Goal: Contribute content

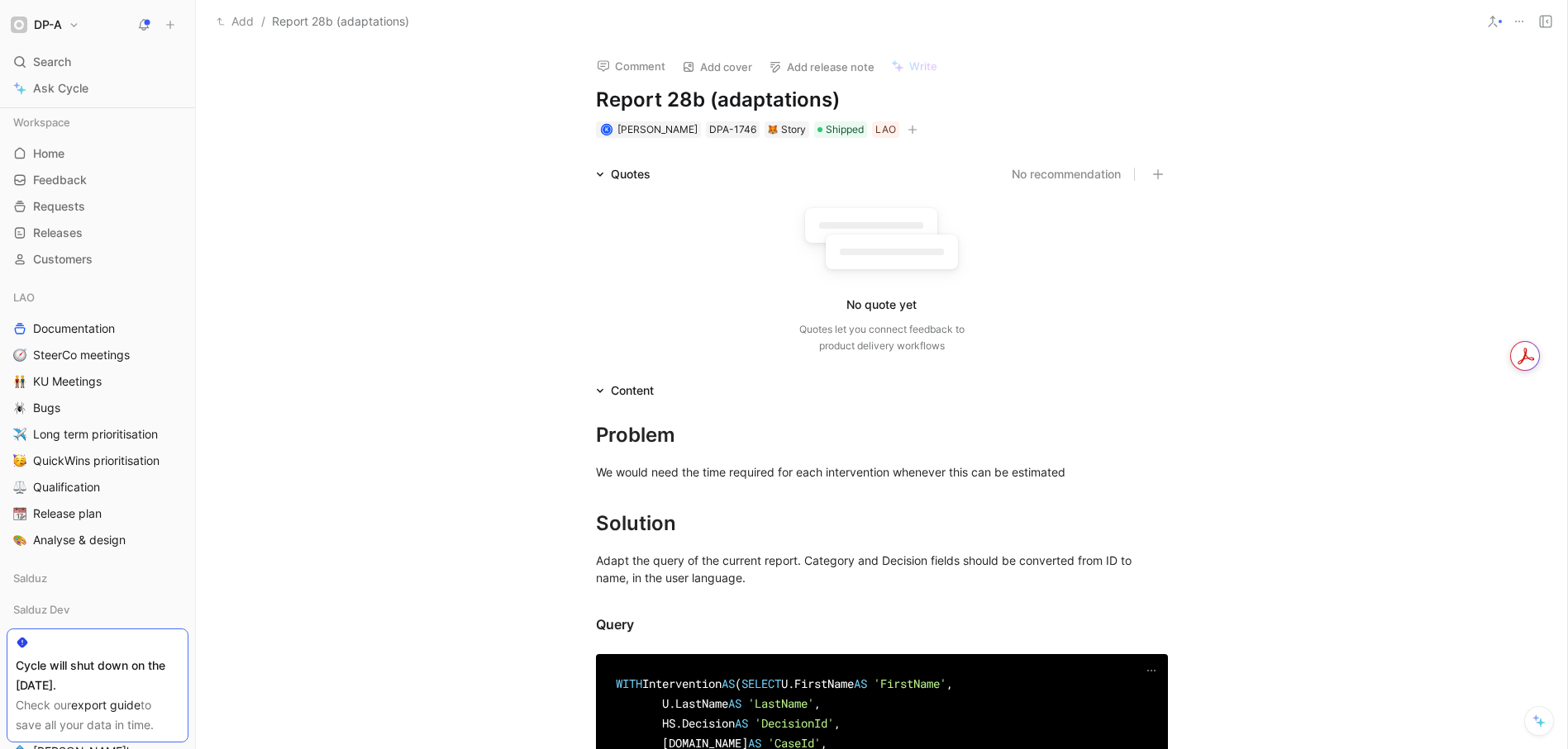
scroll to position [582, 0]
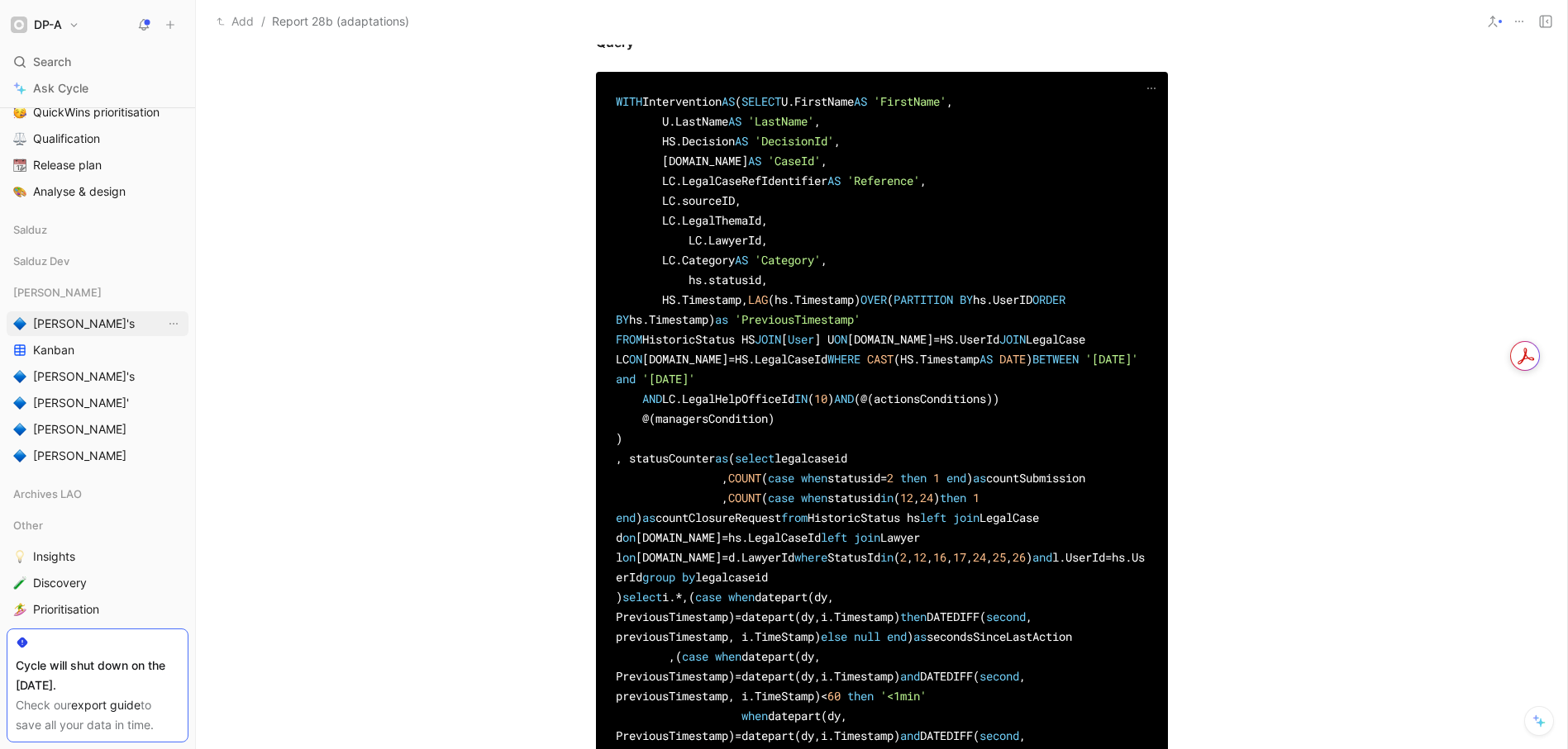
click at [51, 316] on span "[PERSON_NAME]'s" at bounding box center [83, 324] width 102 height 17
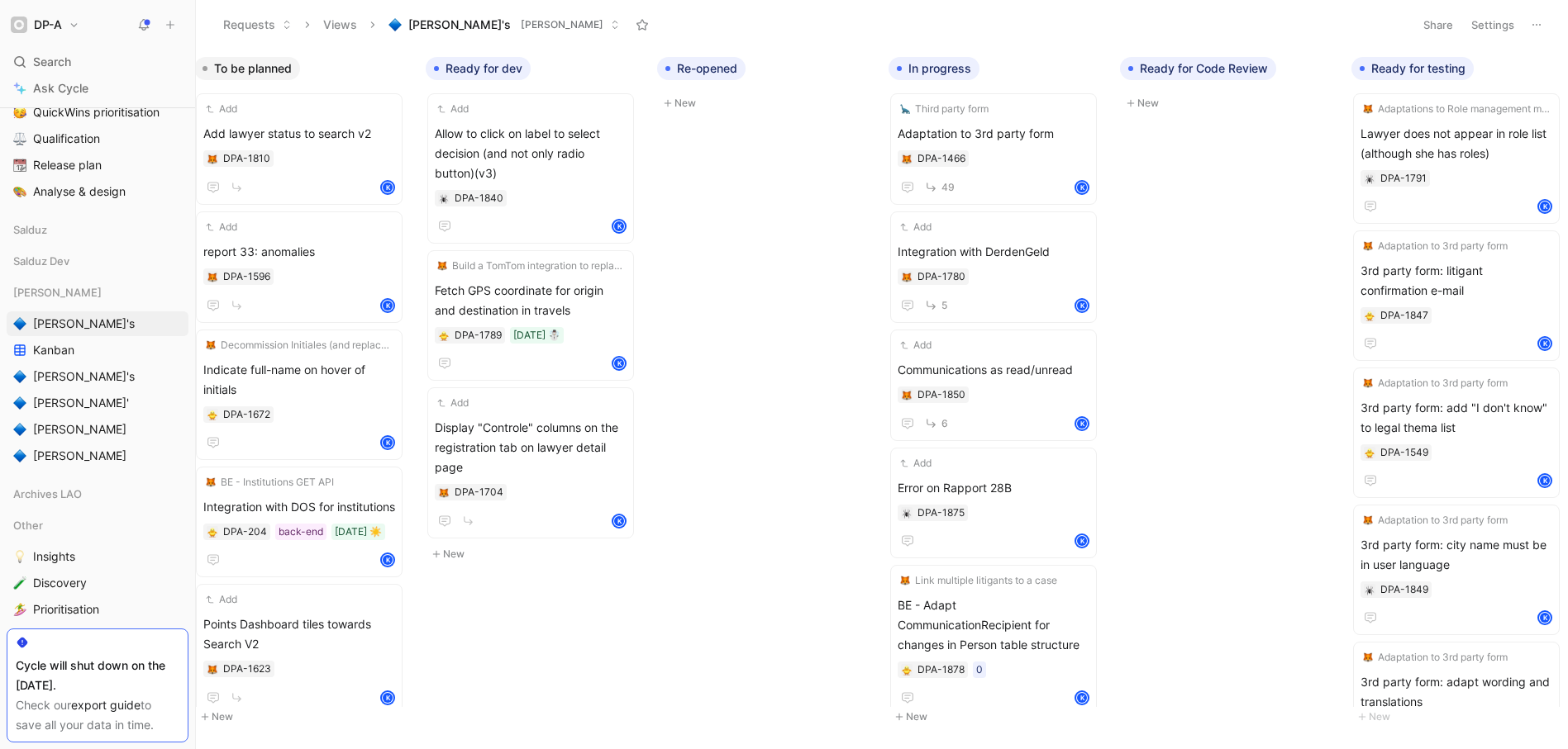
scroll to position [0, 243]
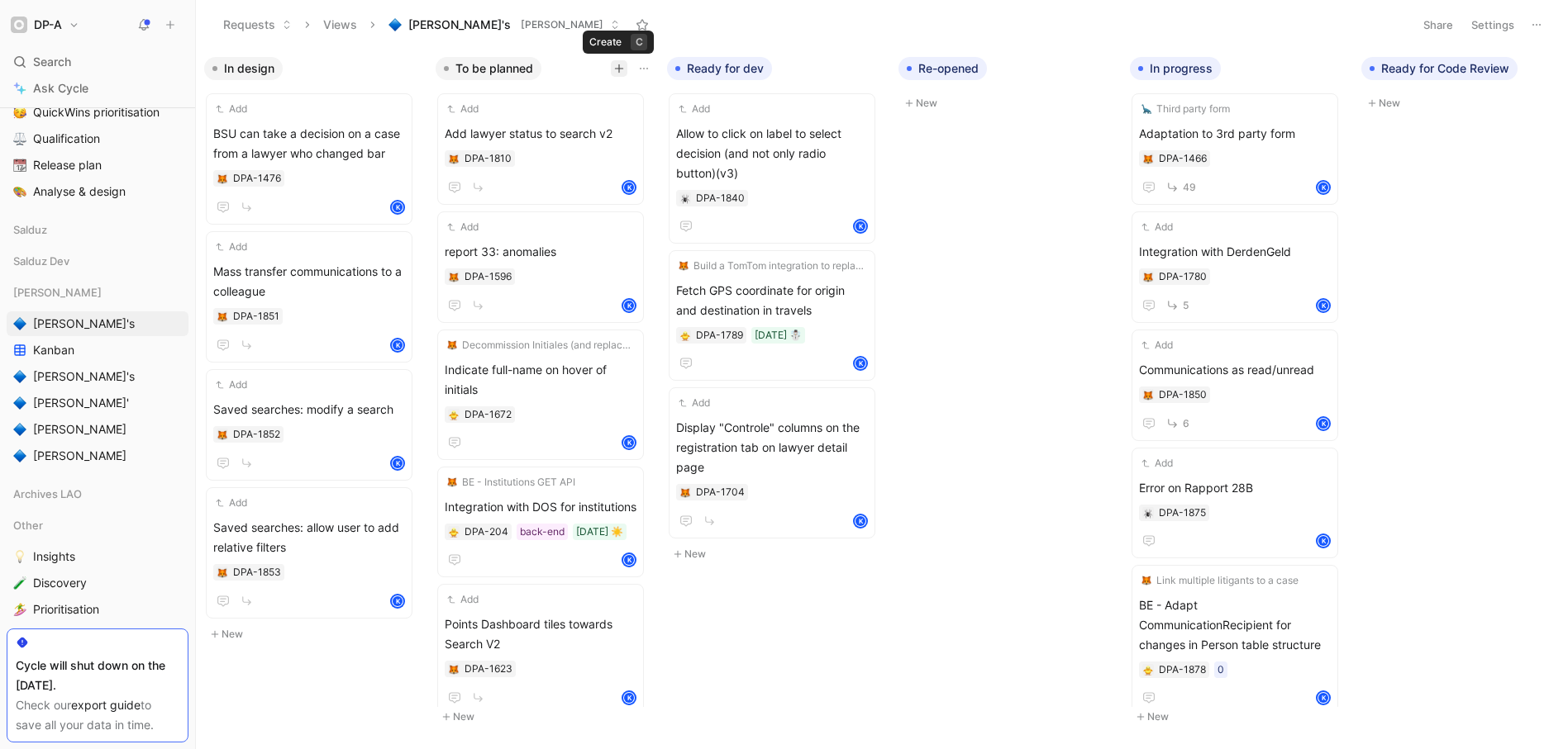
click at [618, 69] on icon "button" at bounding box center [619, 68] width 10 height 10
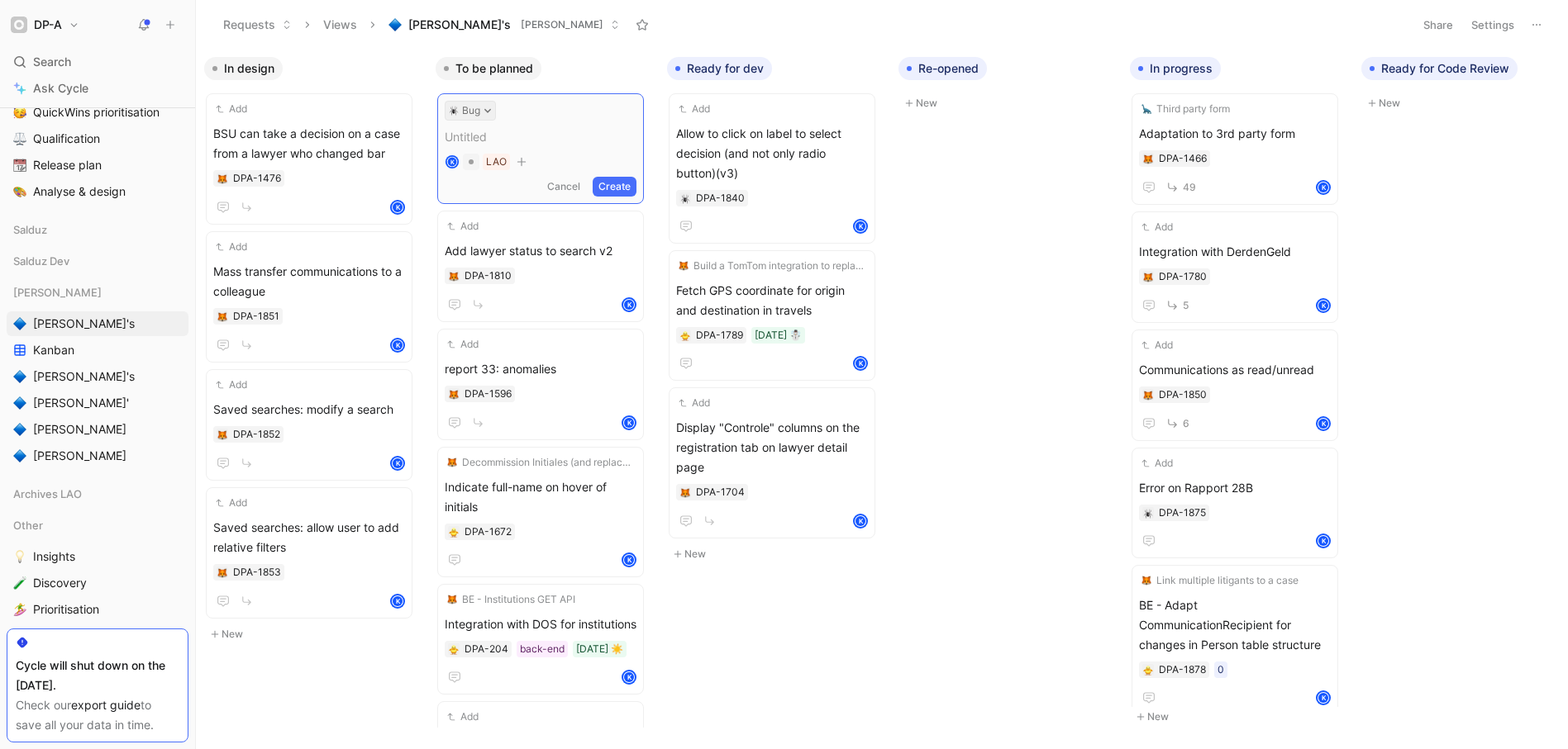
click at [491, 109] on icon at bounding box center [487, 110] width 8 height 8
click at [441, 203] on div "Story" at bounding box center [503, 201] width 196 height 20
click at [612, 190] on button "Create" at bounding box center [614, 186] width 44 height 20
click at [581, 137] on span "Report 35 - travels" at bounding box center [539, 133] width 191 height 20
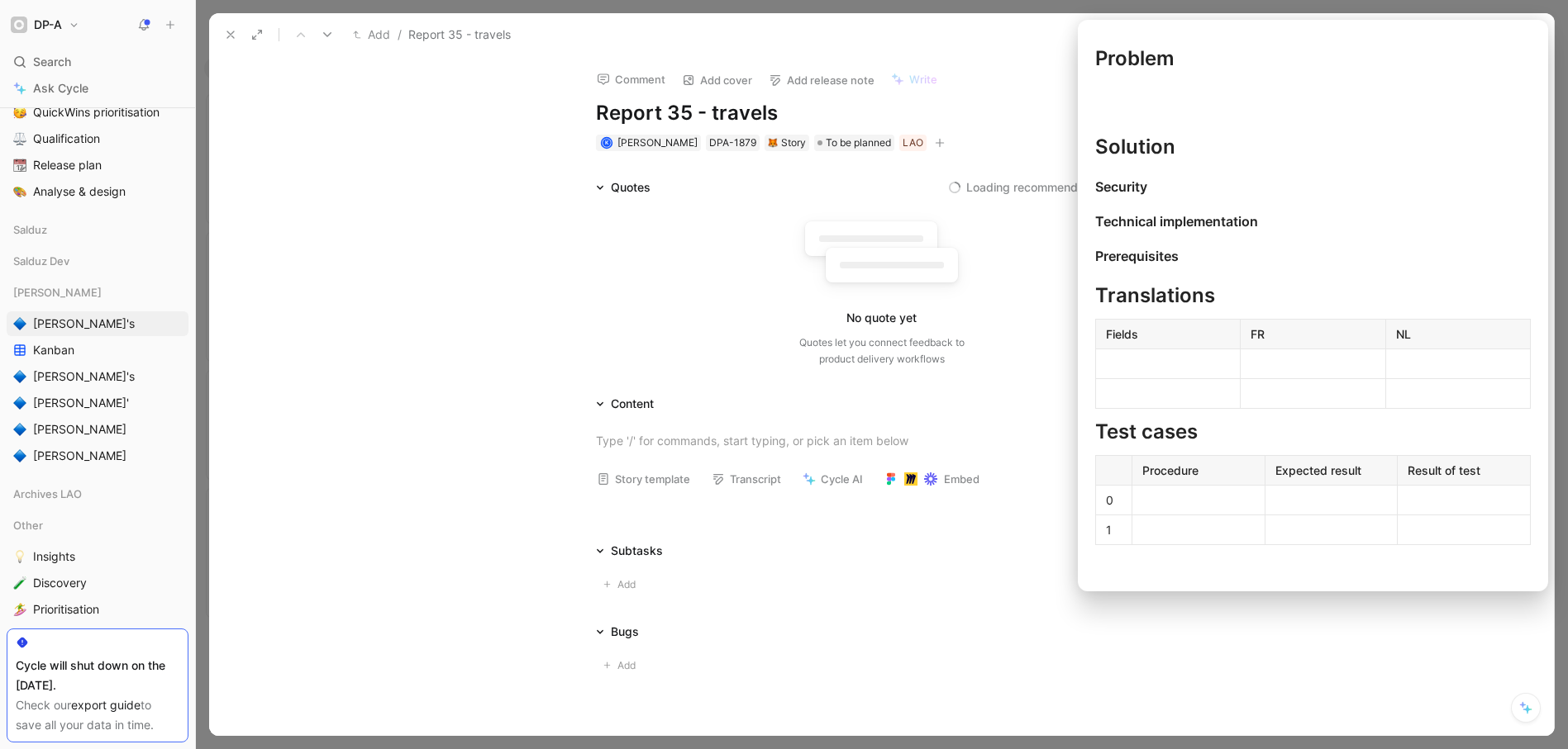
click at [637, 479] on button "Story template" at bounding box center [643, 479] width 108 height 23
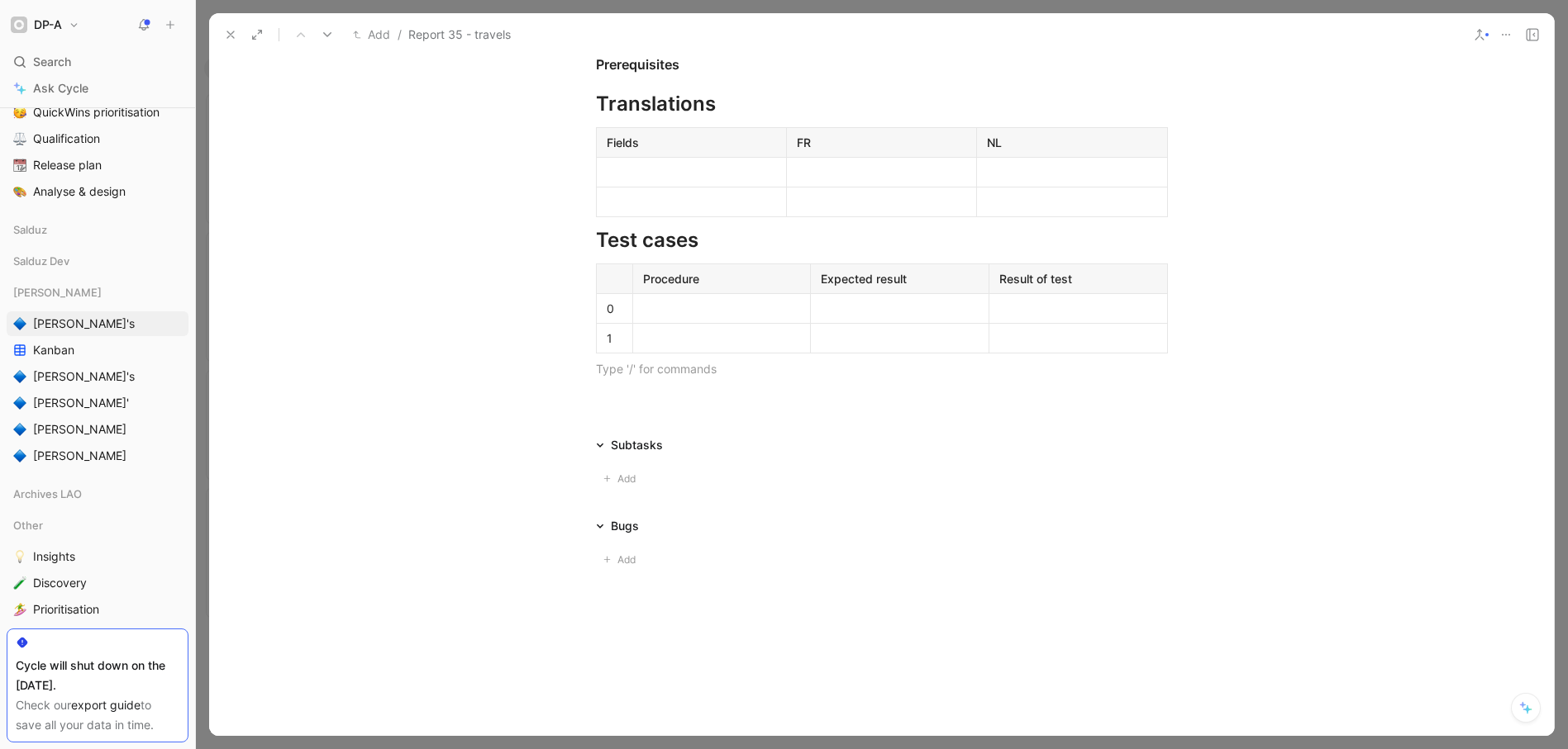
scroll to position [158, 0]
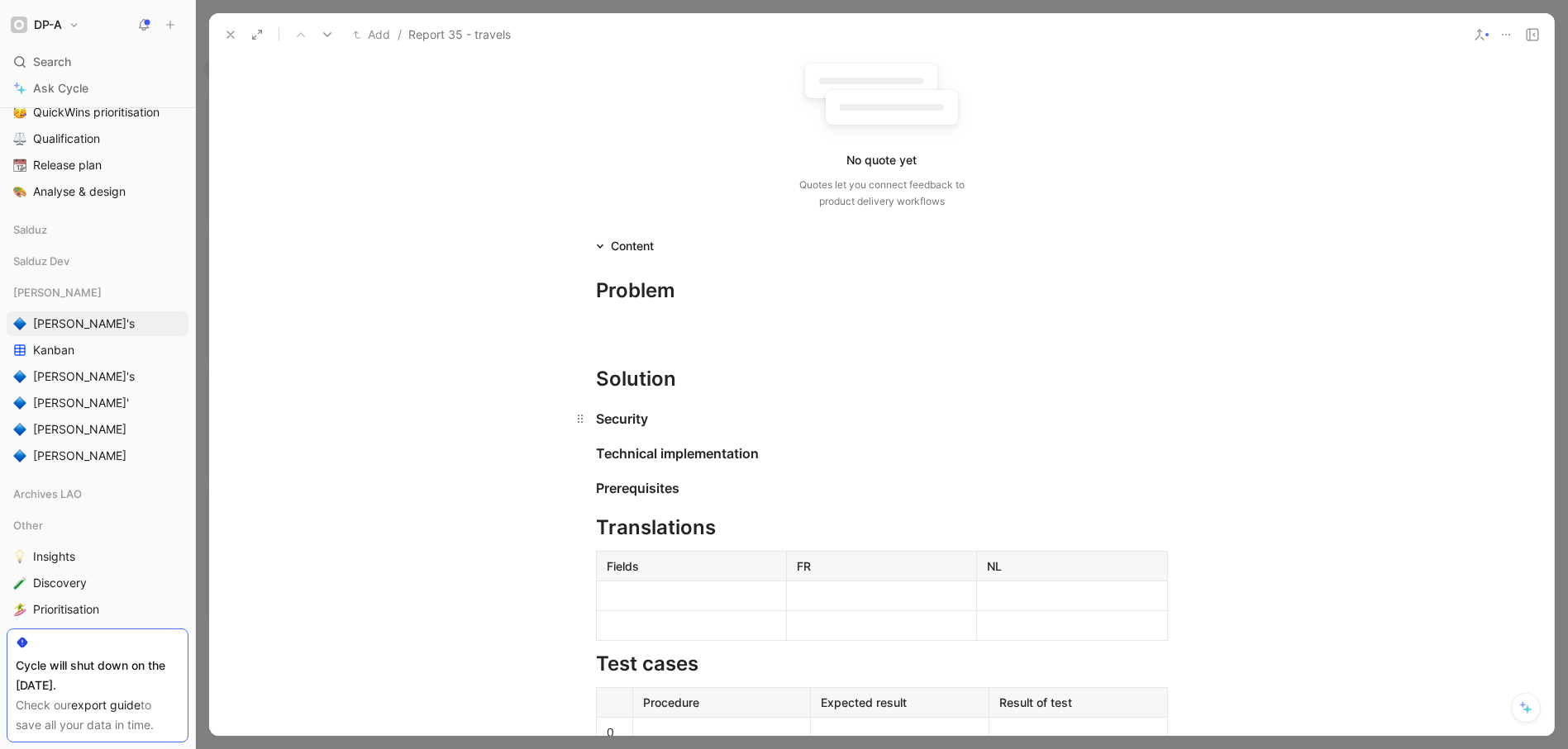
click at [655, 422] on div "Security" at bounding box center [881, 418] width 572 height 20
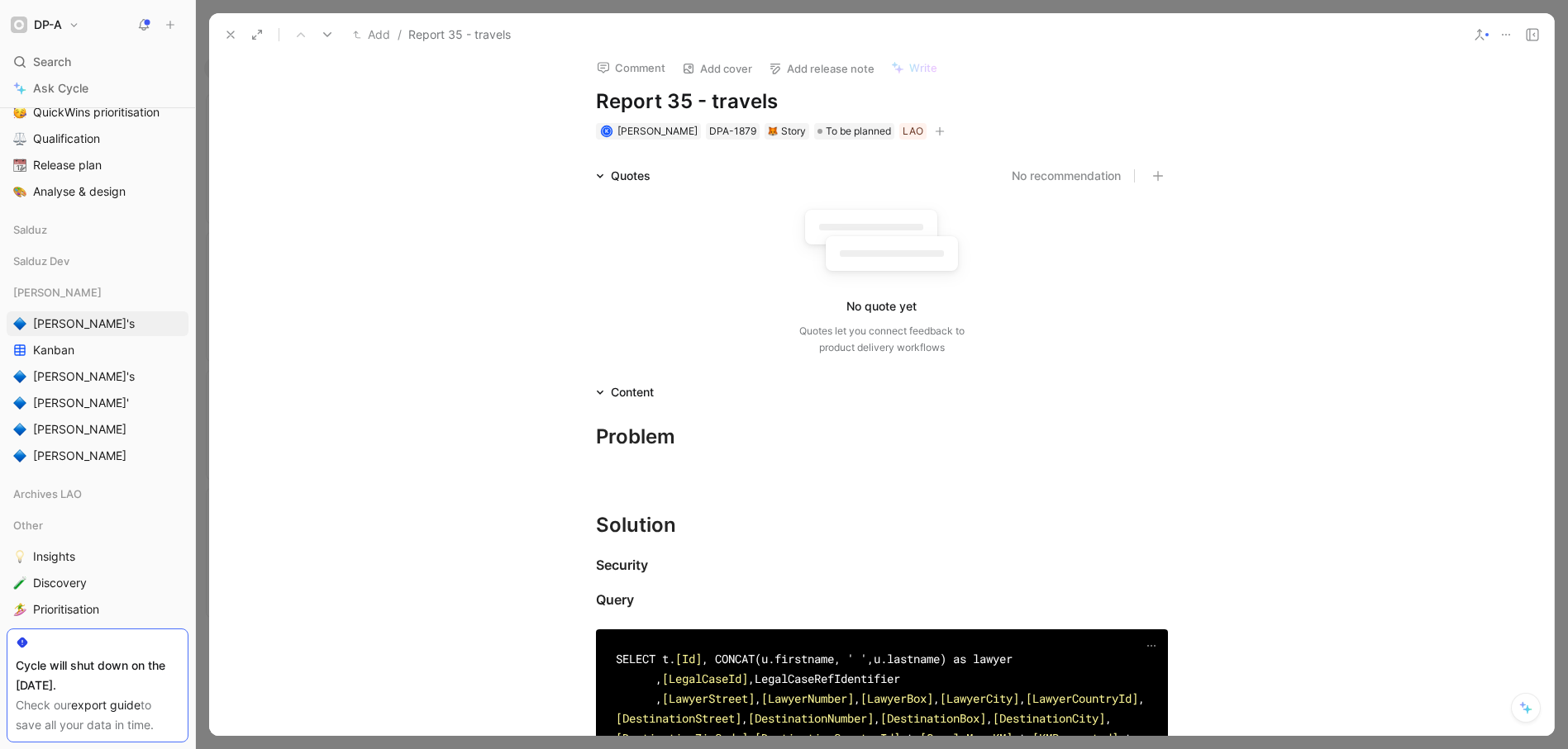
scroll to position [0, 0]
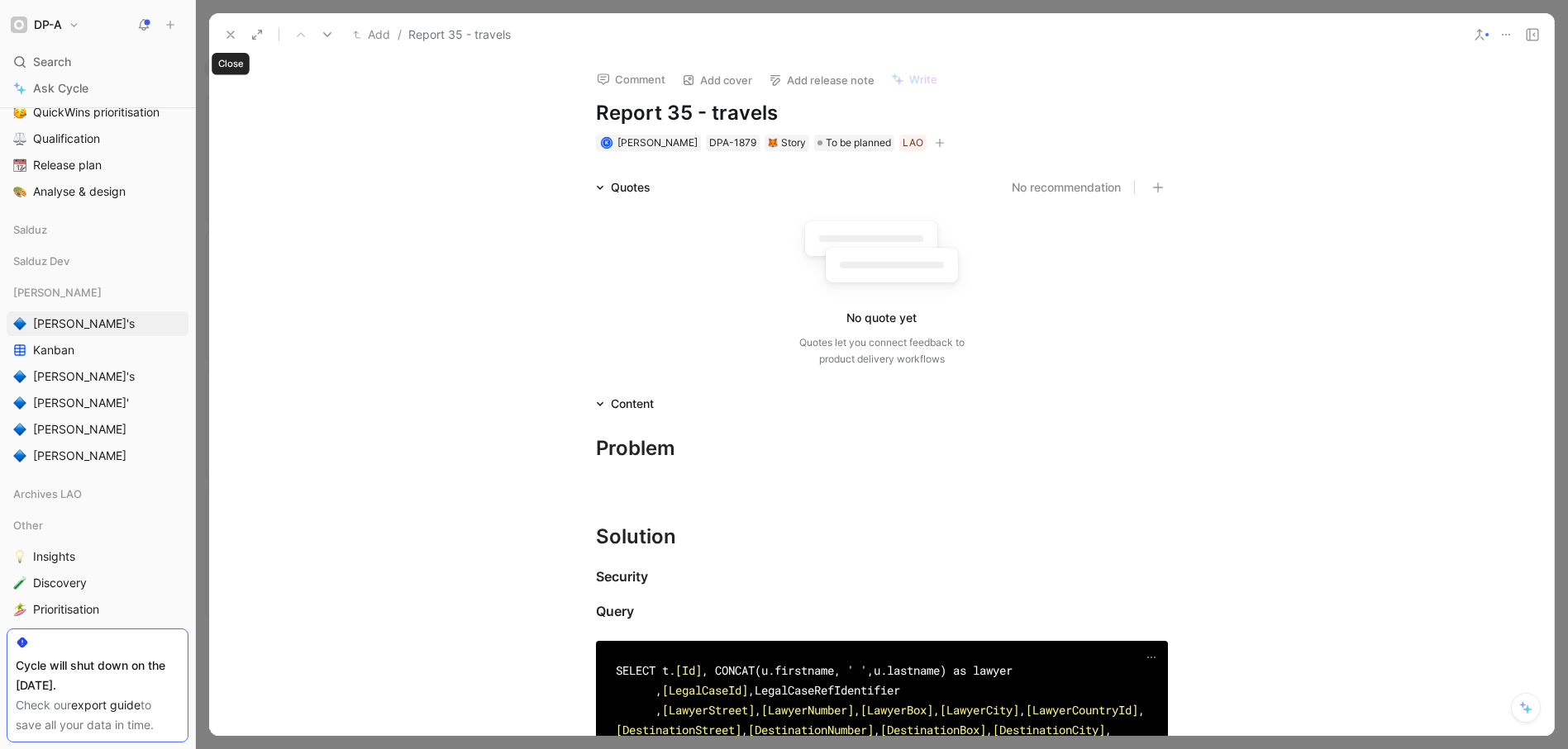
drag, startPoint x: 231, startPoint y: 36, endPoint x: 356, endPoint y: 199, distance: 205.4
click at [231, 36] on icon at bounding box center [231, 35] width 13 height 13
